Goal: Check status: Check status

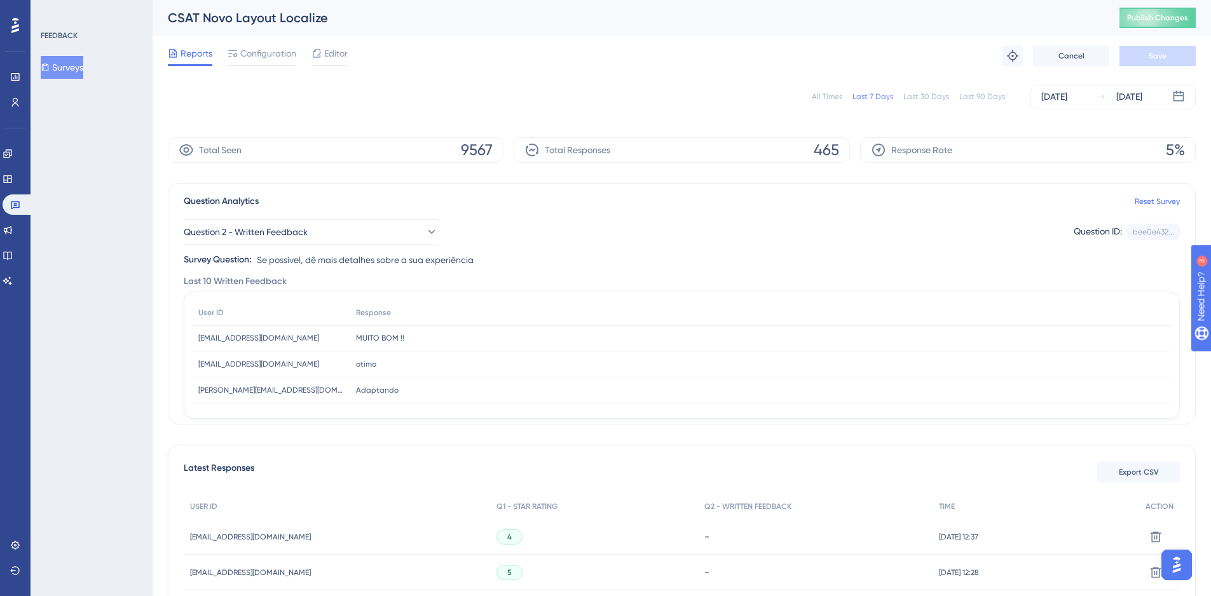
scroll to position [127, 0]
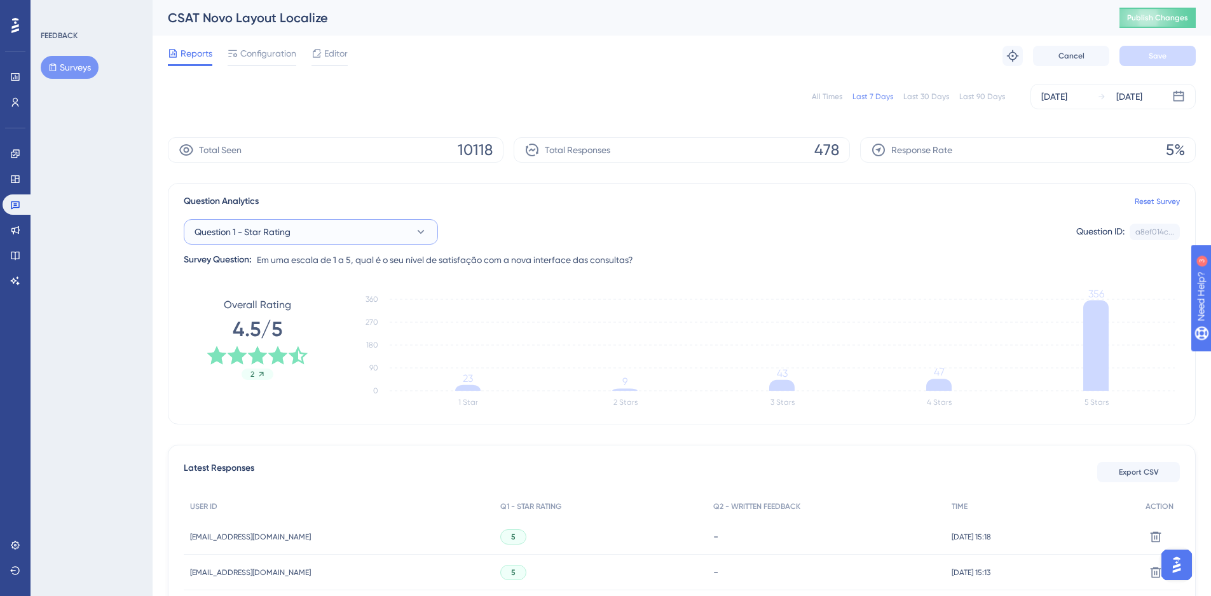
click at [352, 240] on button "Question 1 - Star Rating" at bounding box center [311, 231] width 254 height 25
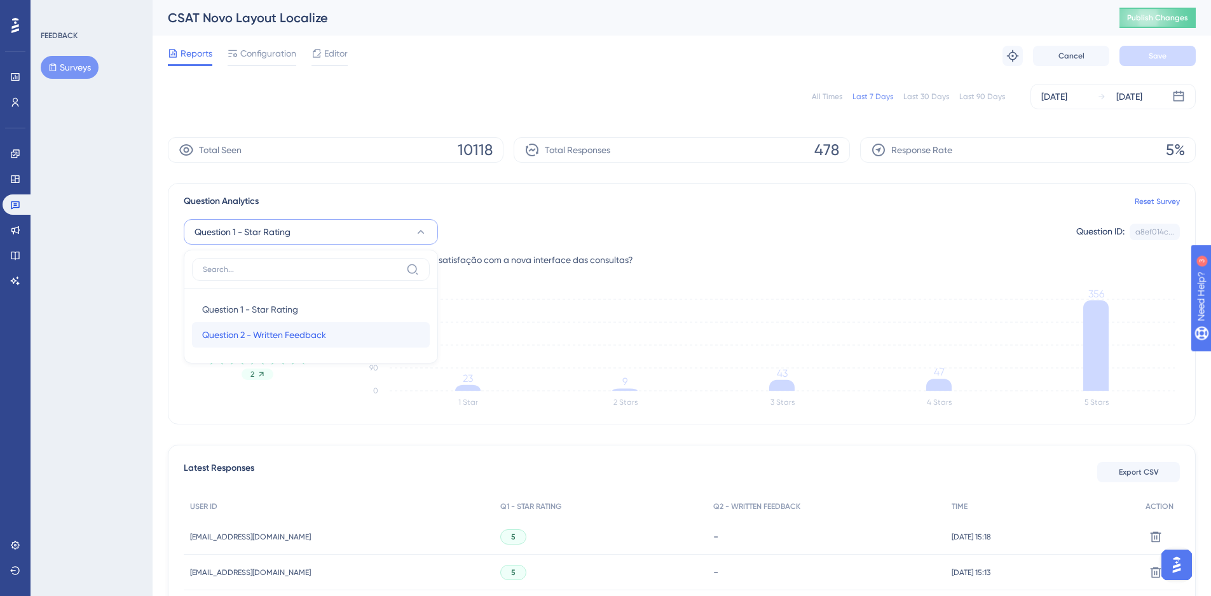
click at [309, 331] on span "Question 2 - Written Feedback" at bounding box center [264, 334] width 124 height 15
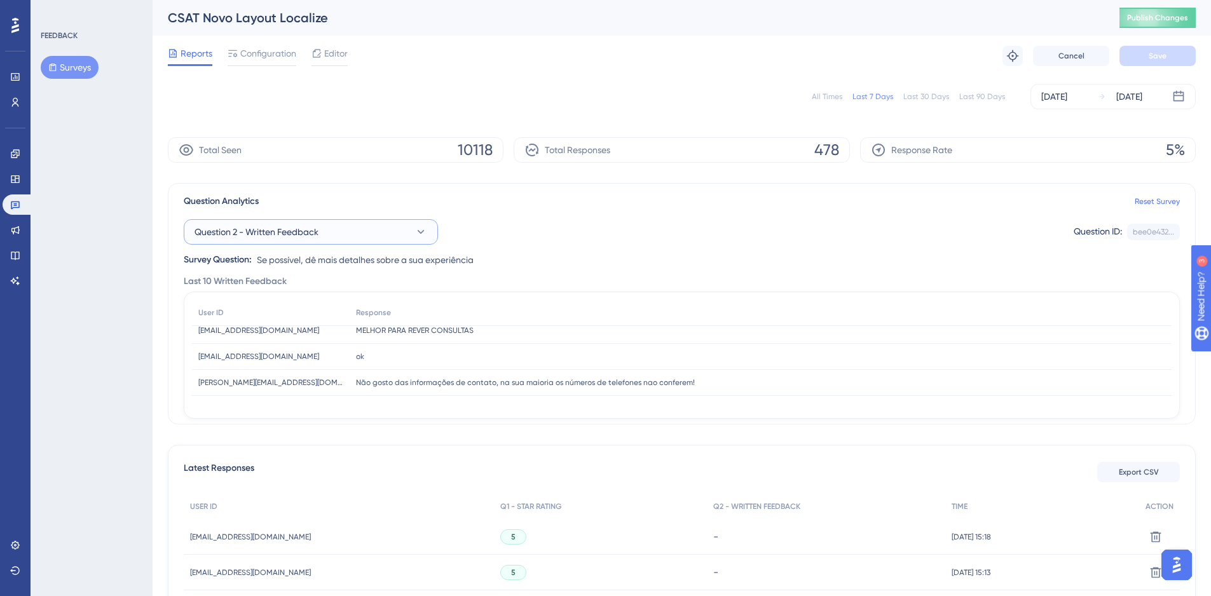
click at [314, 238] on span "Question 2 - Written Feedback" at bounding box center [257, 231] width 124 height 15
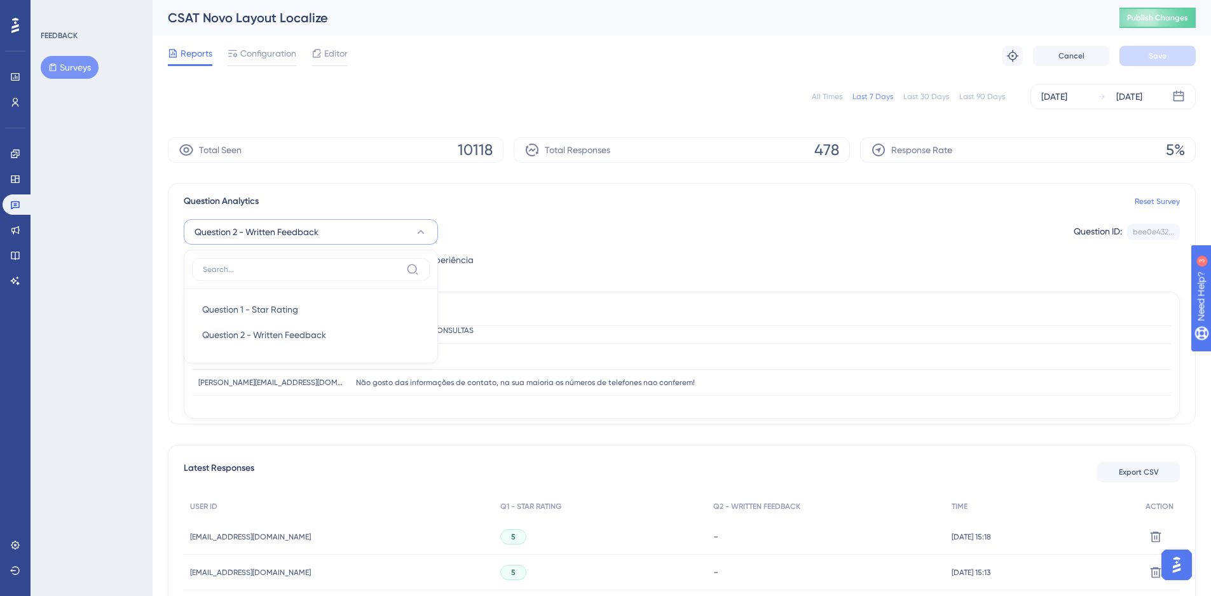
click at [314, 238] on span "Question 2 - Written Feedback" at bounding box center [257, 231] width 124 height 15
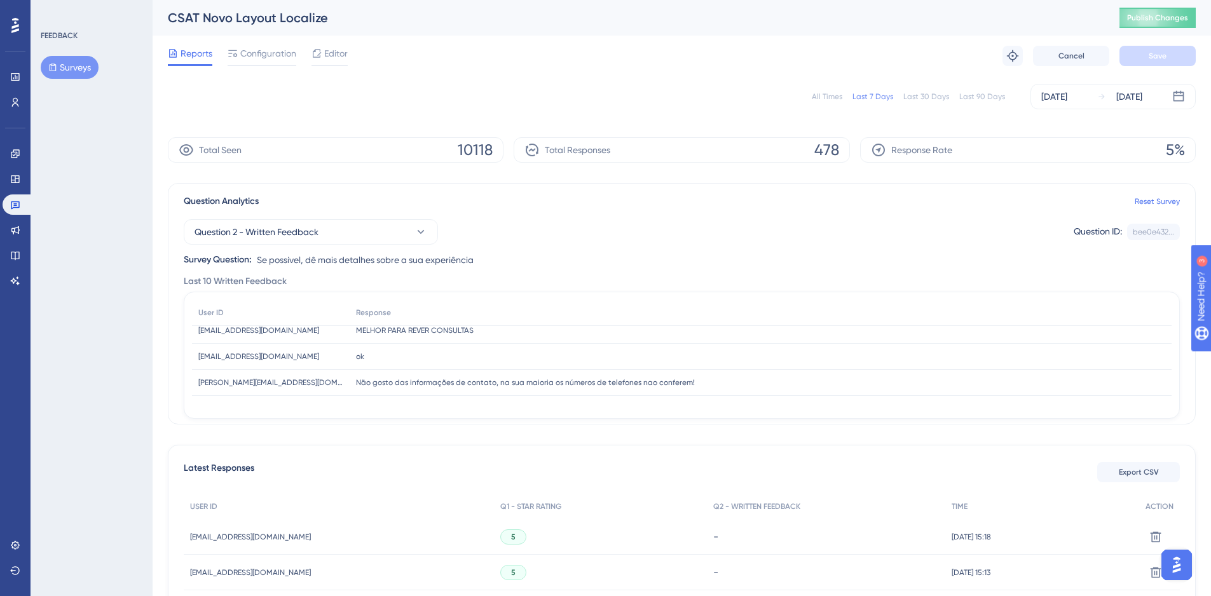
click at [63, 65] on button "Surveys" at bounding box center [70, 67] width 58 height 23
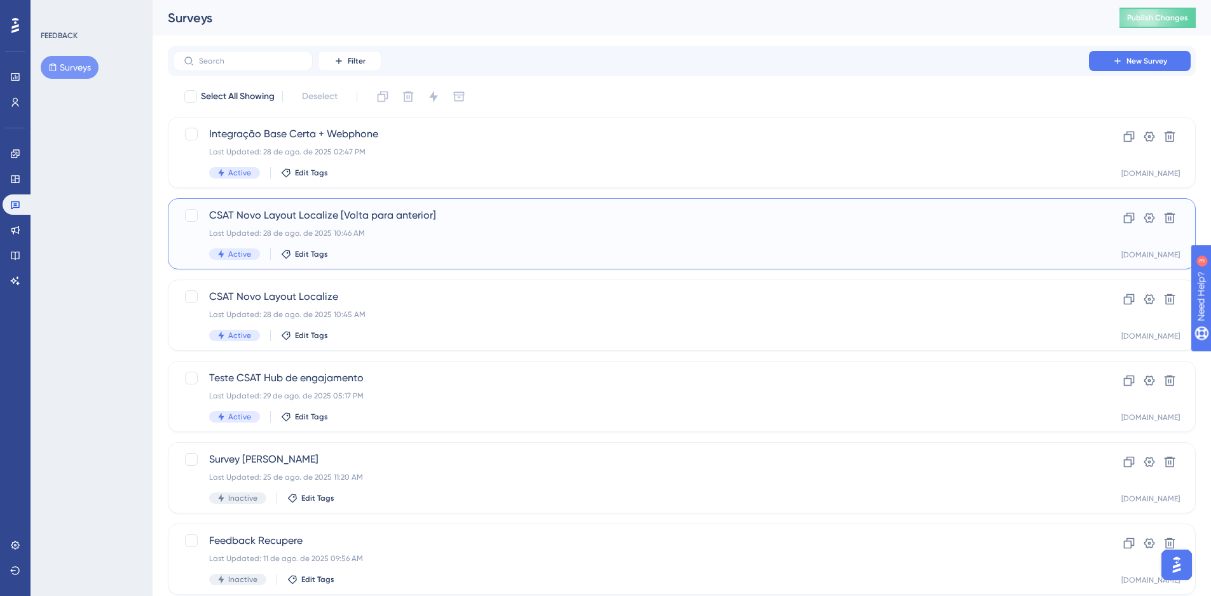
click at [329, 242] on div "CSAT Novo Layout Localize [Volta para anterior] Last Updated: [DATE] 10:46 AM A…" at bounding box center [631, 234] width 844 height 52
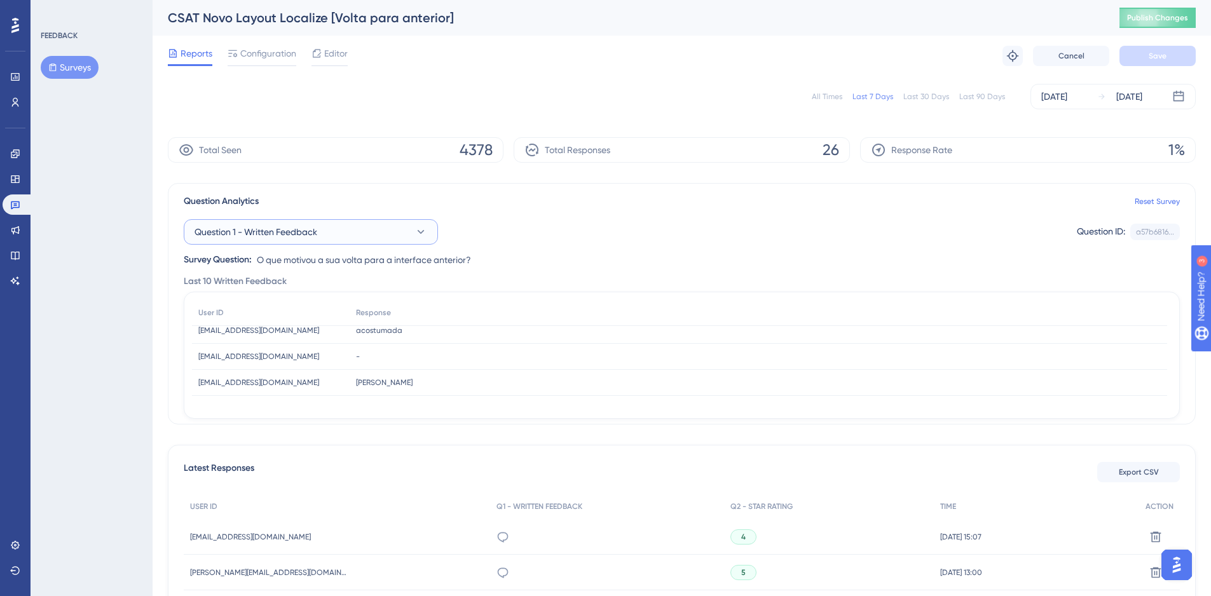
click at [245, 235] on span "Question 1 - Written Feedback" at bounding box center [256, 231] width 123 height 15
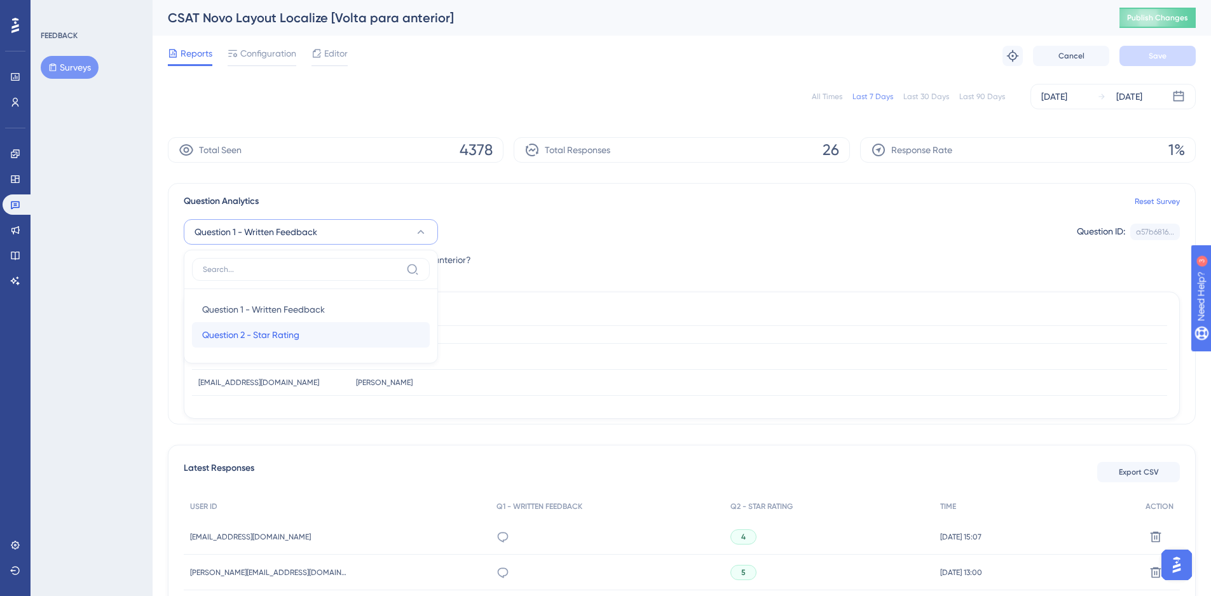
click at [254, 333] on span "Question 2 - Star Rating" at bounding box center [250, 334] width 97 height 15
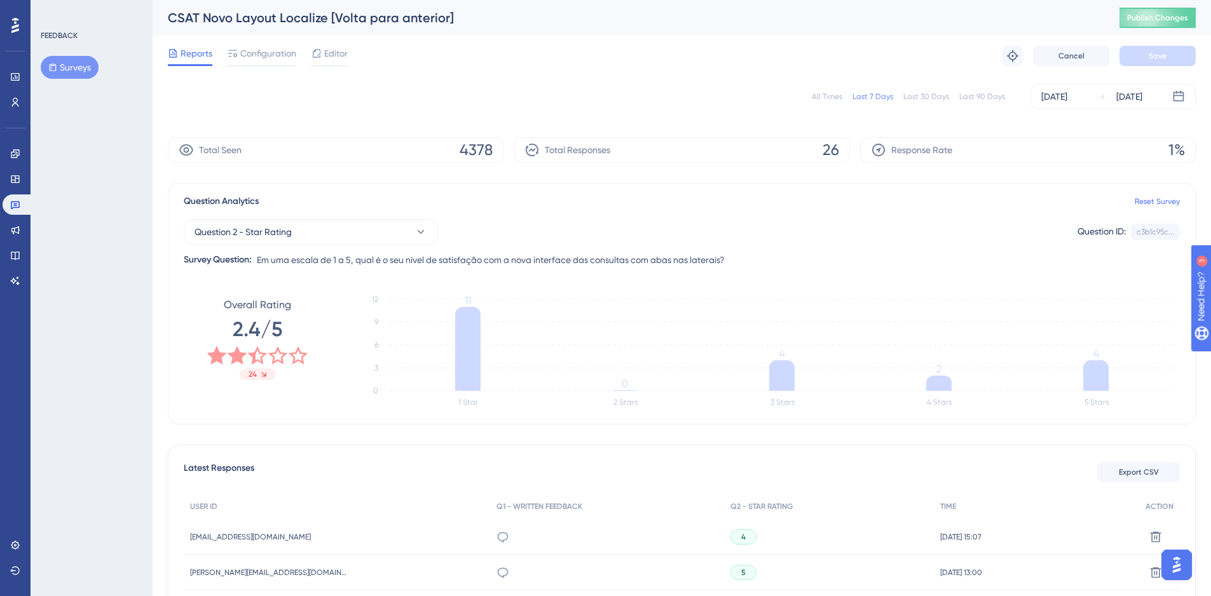
click at [922, 97] on div "Last 30 Days" at bounding box center [927, 97] width 46 height 10
click at [82, 62] on button "Surveys" at bounding box center [70, 67] width 58 height 23
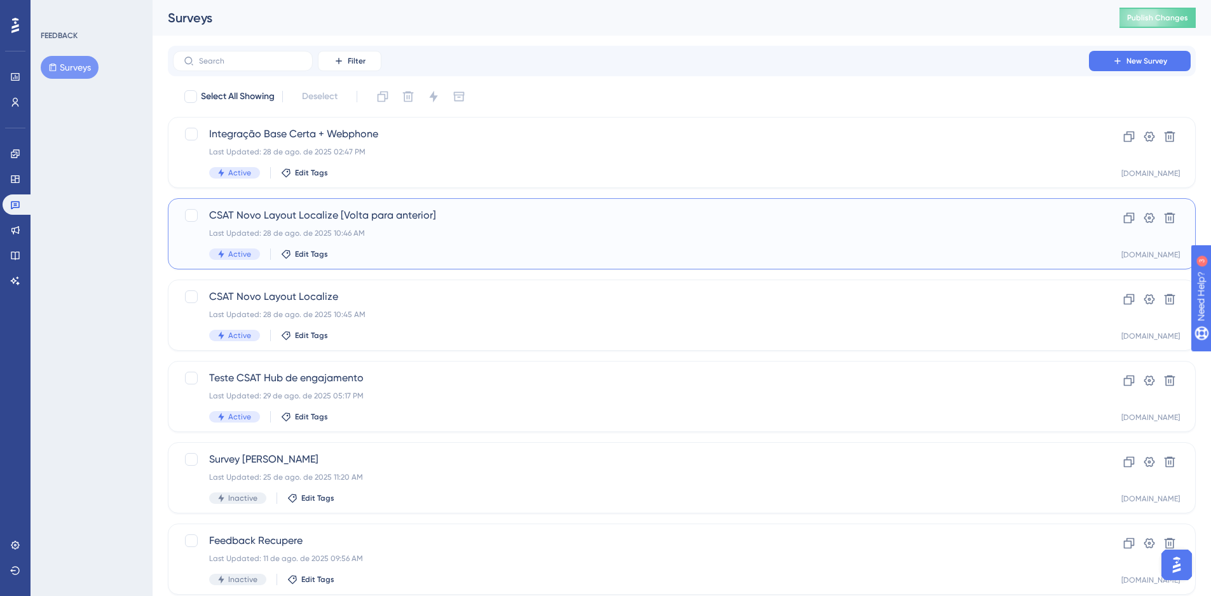
click at [476, 238] on div "Last Updated: 28 de ago. de 2025 10:46 AM" at bounding box center [631, 233] width 844 height 10
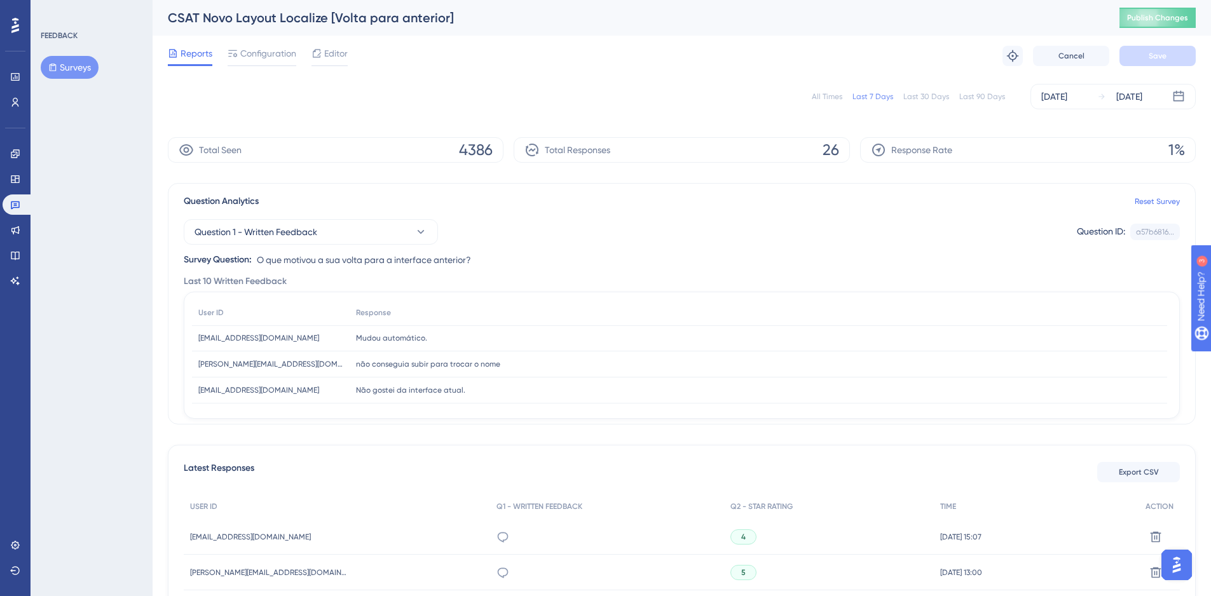
click at [81, 72] on button "Surveys" at bounding box center [70, 67] width 58 height 23
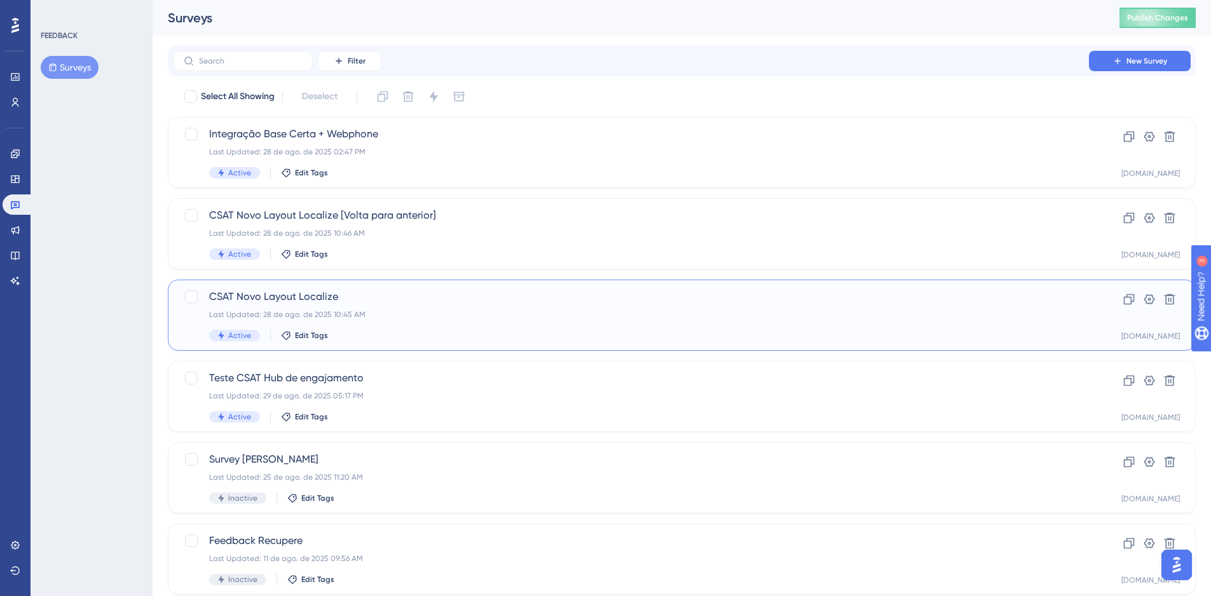
click at [401, 320] on div "CSAT Novo Layout Localize Last Updated: [DATE] 10:45 AM Active Edit Tags" at bounding box center [631, 315] width 844 height 52
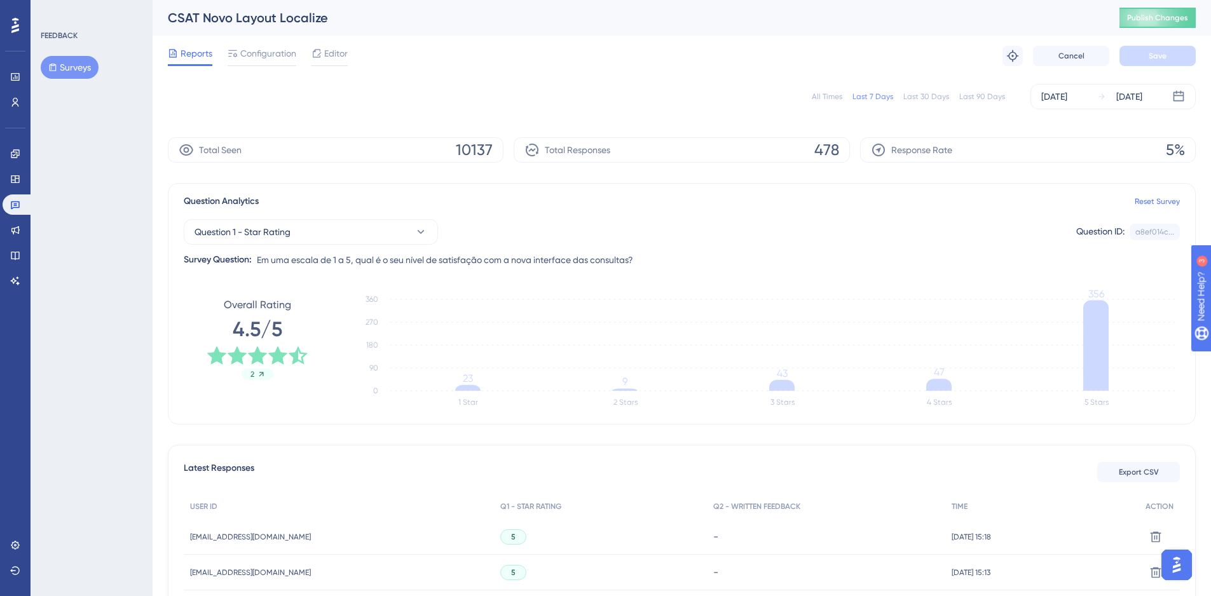
click at [931, 97] on div "Last 30 Days" at bounding box center [927, 97] width 46 height 10
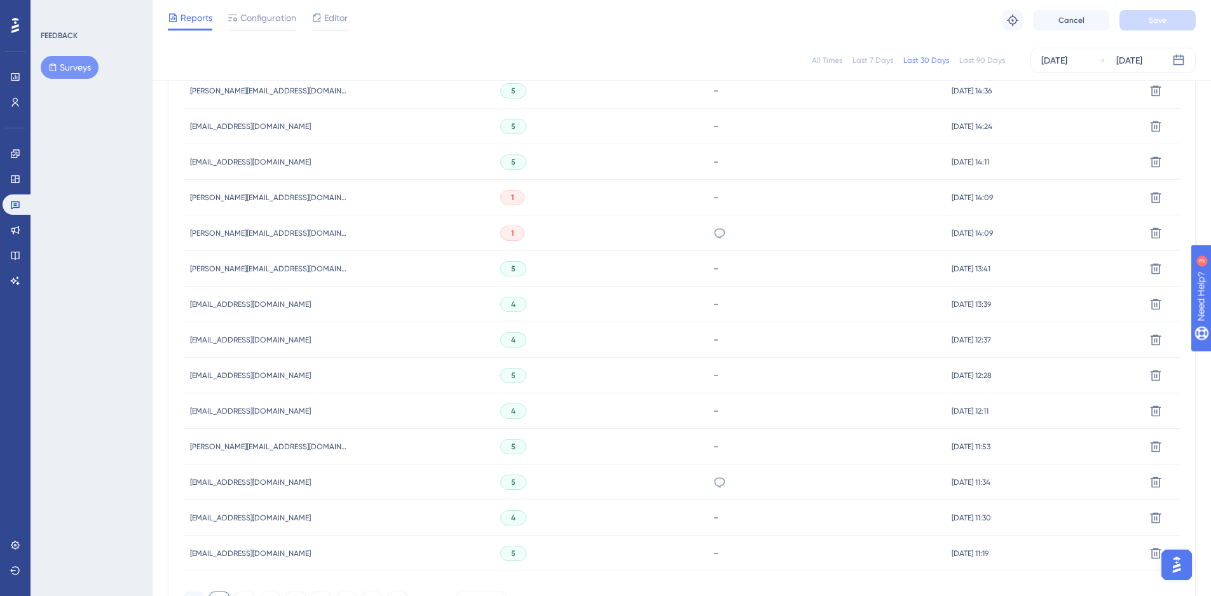
scroll to position [753, 0]
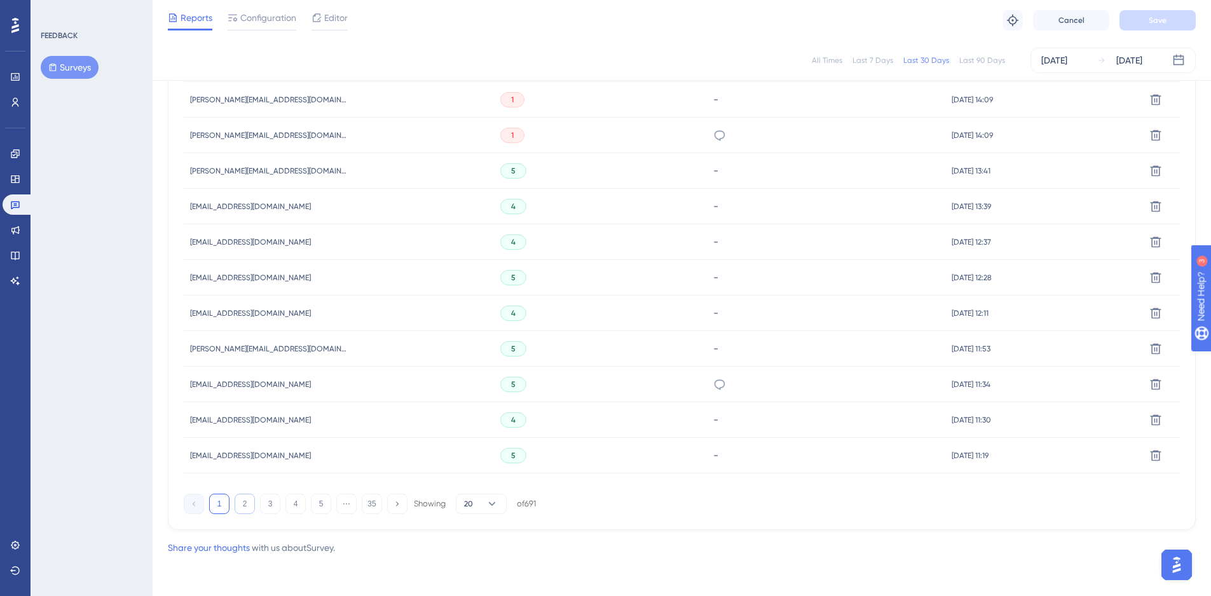
click at [249, 512] on button "2" at bounding box center [245, 504] width 20 height 20
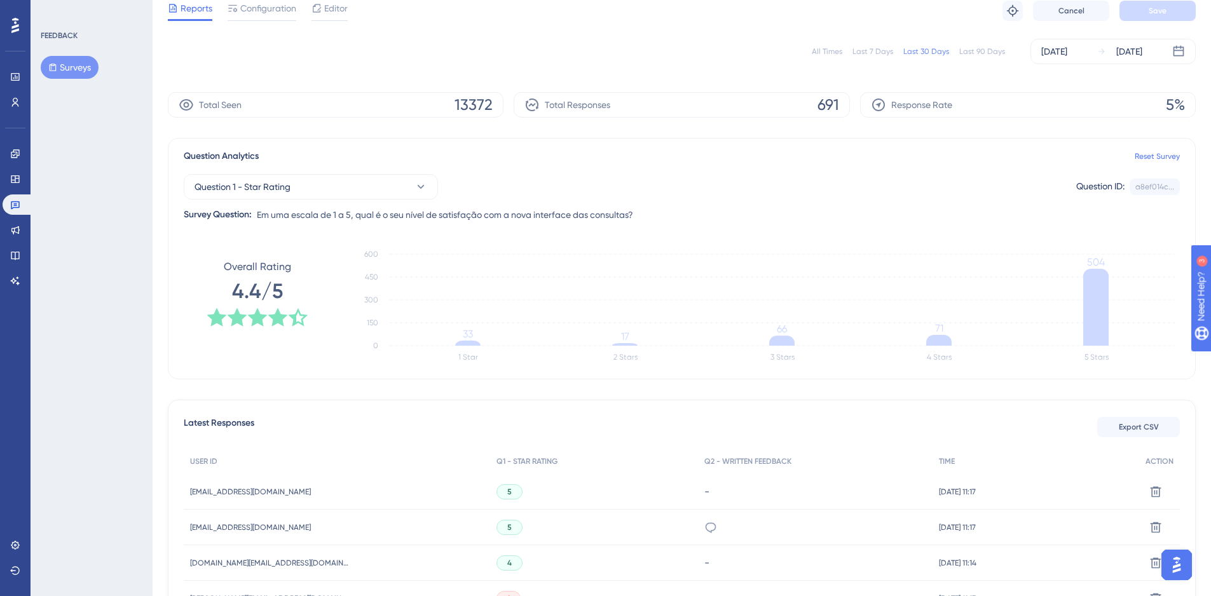
scroll to position [0, 0]
